Goal: Information Seeking & Learning: Learn about a topic

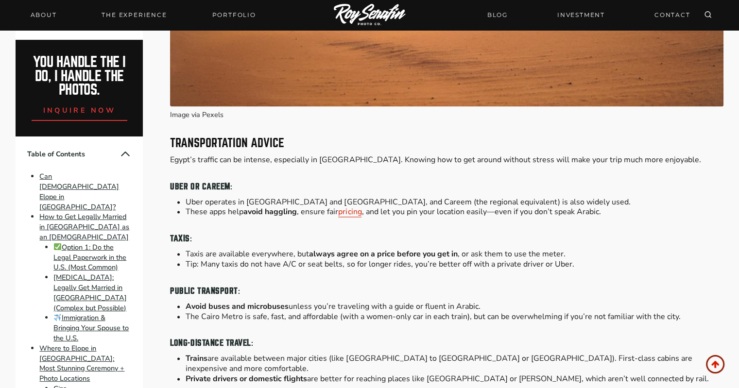
scroll to position [8905, 0]
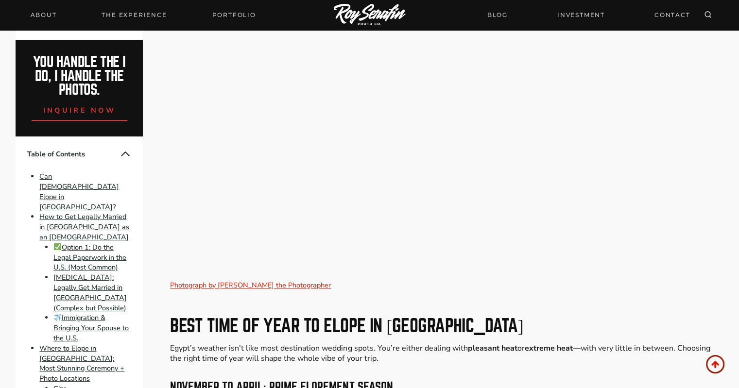
drag, startPoint x: 215, startPoint y: 258, endPoint x: 418, endPoint y: 267, distance: 202.7
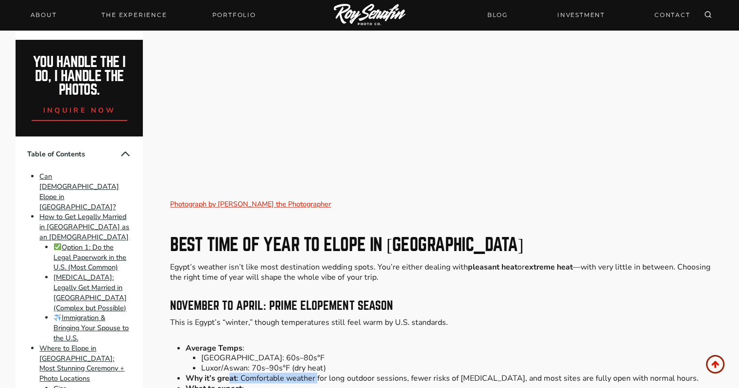
drag, startPoint x: 231, startPoint y: 232, endPoint x: 317, endPoint y: 235, distance: 86.5
click at [317, 373] on li "Why it’s great : Comfortable weather for long outdoor sessions, fewer risks of …" at bounding box center [454, 378] width 537 height 10
drag, startPoint x: 238, startPoint y: 254, endPoint x: 467, endPoint y: 266, distance: 230.0
drag, startPoint x: 422, startPoint y: 270, endPoint x: 414, endPoint y: 271, distance: 7.3
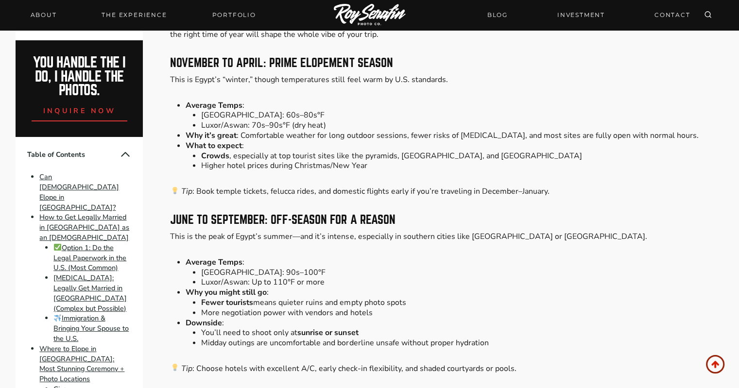
scroll to position [9309, 0]
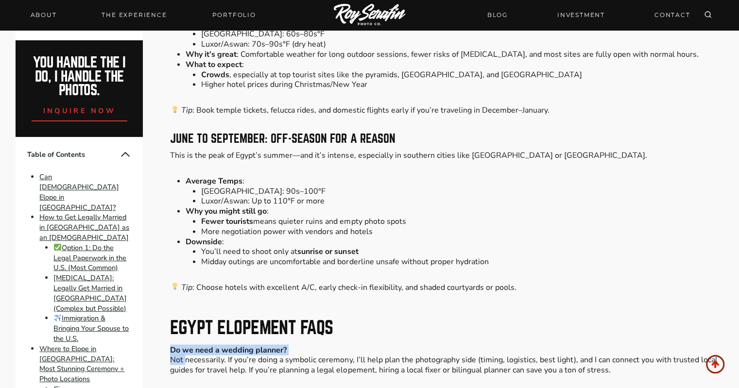
drag, startPoint x: 187, startPoint y: 212, endPoint x: 633, endPoint y: 230, distance: 447.2
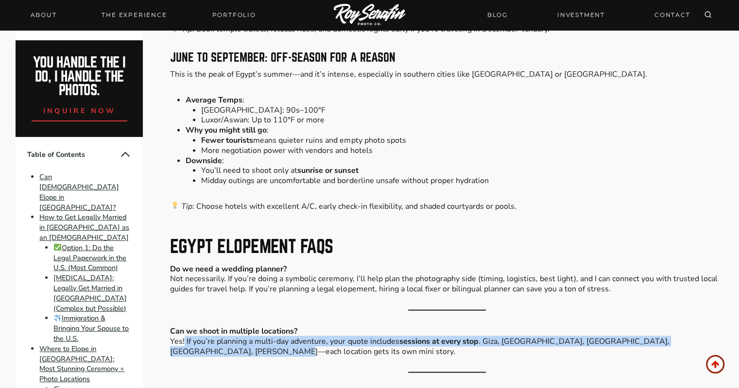
drag, startPoint x: 196, startPoint y: 197, endPoint x: 262, endPoint y: 218, distance: 69.4
click at [243, 326] on p "Can we shoot in multiple locations? Yes! If you’re planning a multi-day adventu…" at bounding box center [446, 341] width 553 height 30
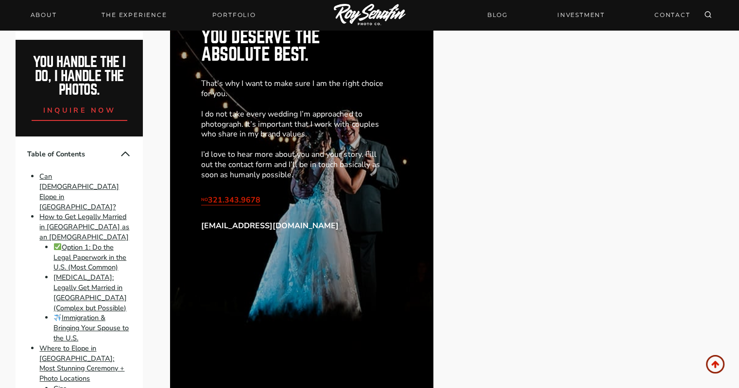
scroll to position [10523, 0]
